Goal: Transaction & Acquisition: Download file/media

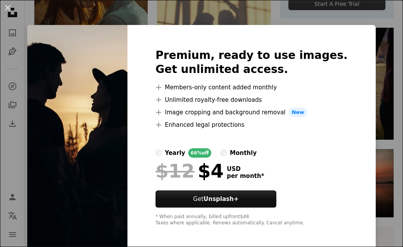
click at [388, 18] on div "An X shape Premium, ready to use images. Get unlimited access. A plus sign Memb…" at bounding box center [201, 123] width 403 height 247
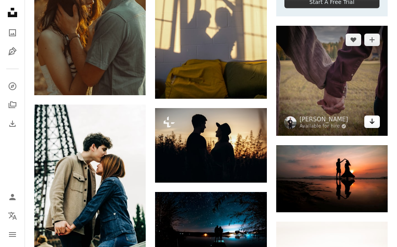
click at [367, 121] on link "Arrow pointing down" at bounding box center [372, 121] width 16 height 12
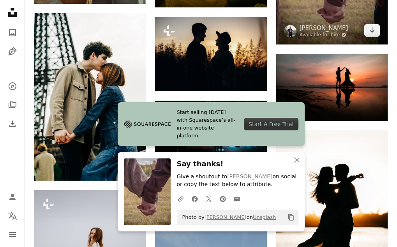
scroll to position [584, 0]
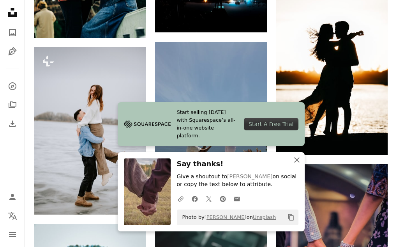
click at [298, 159] on icon "An X shape" at bounding box center [296, 159] width 9 height 9
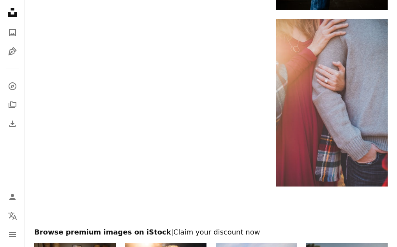
scroll to position [1192, 0]
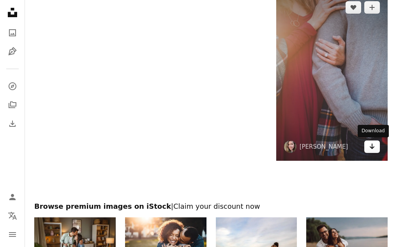
click at [373, 145] on icon "Arrow pointing down" at bounding box center [372, 145] width 6 height 9
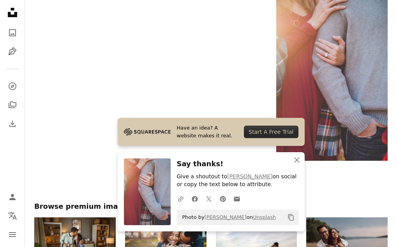
click at [296, 157] on icon "An X shape" at bounding box center [296, 159] width 9 height 9
